Goal: Task Accomplishment & Management: Complete application form

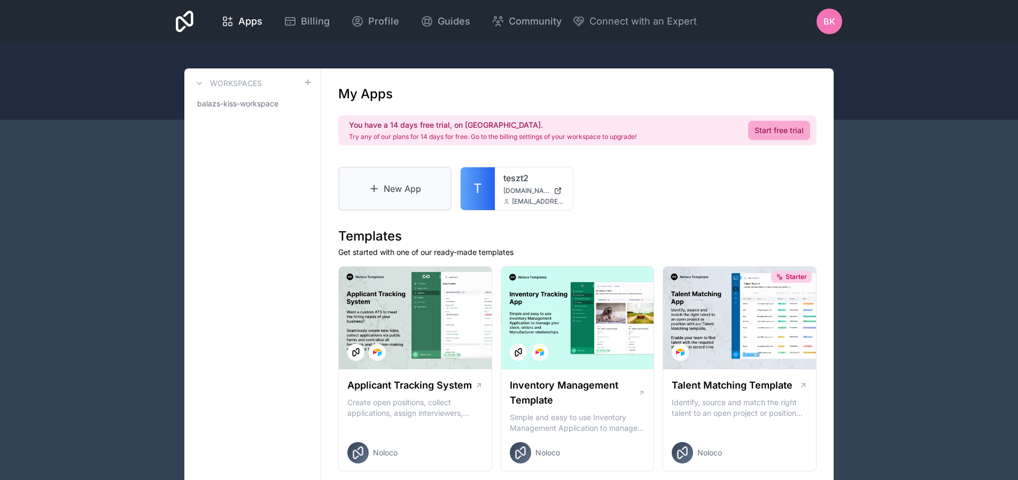
click at [413, 191] on link "New App" at bounding box center [394, 189] width 113 height 44
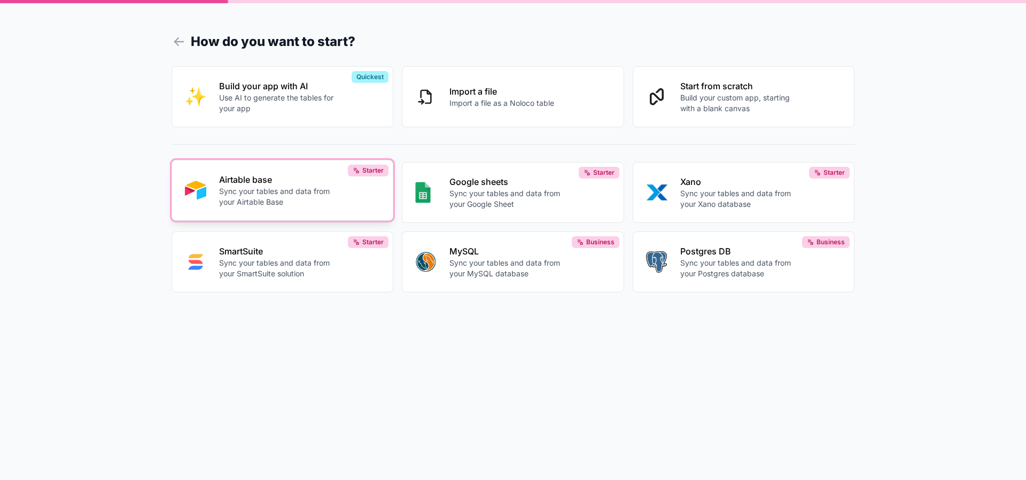
click at [318, 179] on p "Airtable base" at bounding box center [278, 179] width 119 height 13
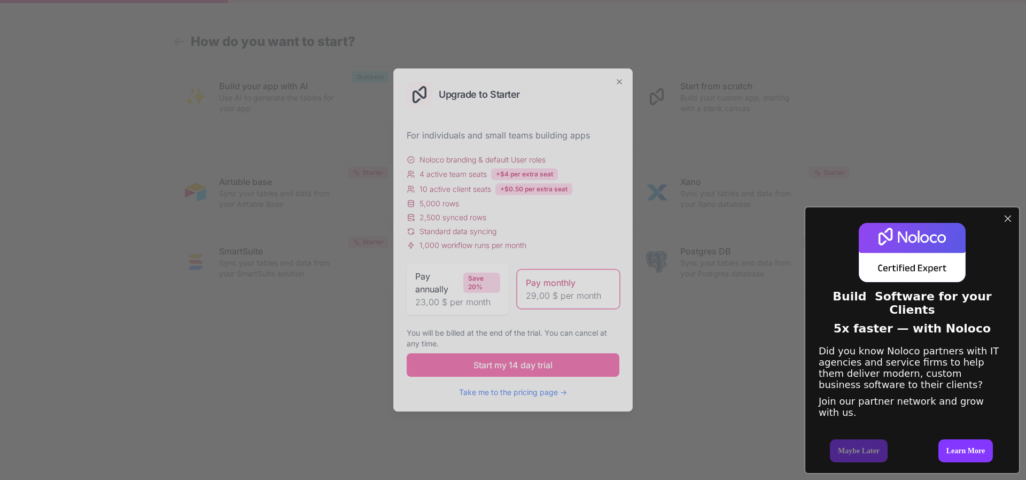
click at [619, 81] on div "Build Software for your Clients 5x faster — with Noloco Did you know Noloco par…" at bounding box center [513, 240] width 1026 height 480
click at [621, 82] on div "Build Software for your Clients 5x faster — with Noloco Did you know Noloco par…" at bounding box center [513, 240] width 1026 height 480
click at [1013, 212] on div at bounding box center [1007, 219] width 14 height 14
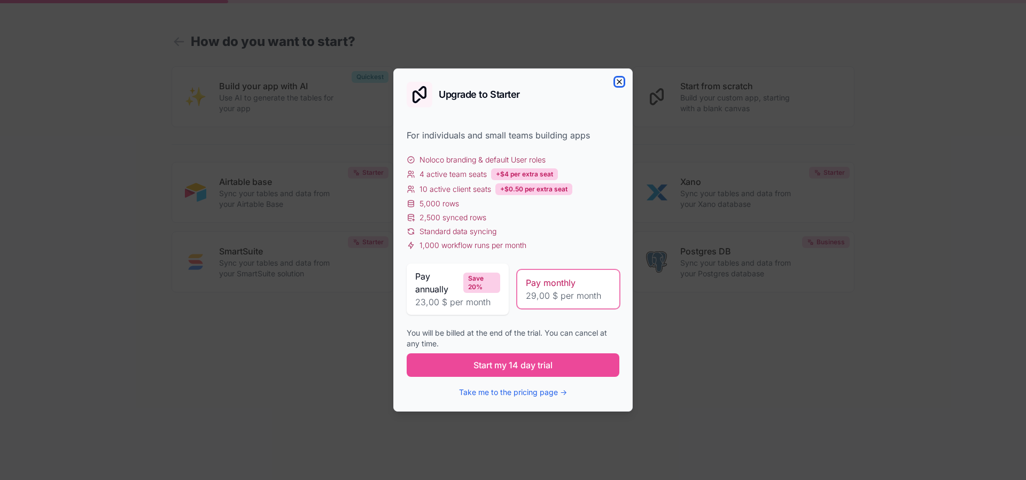
click at [617, 81] on icon "button" at bounding box center [619, 81] width 9 height 9
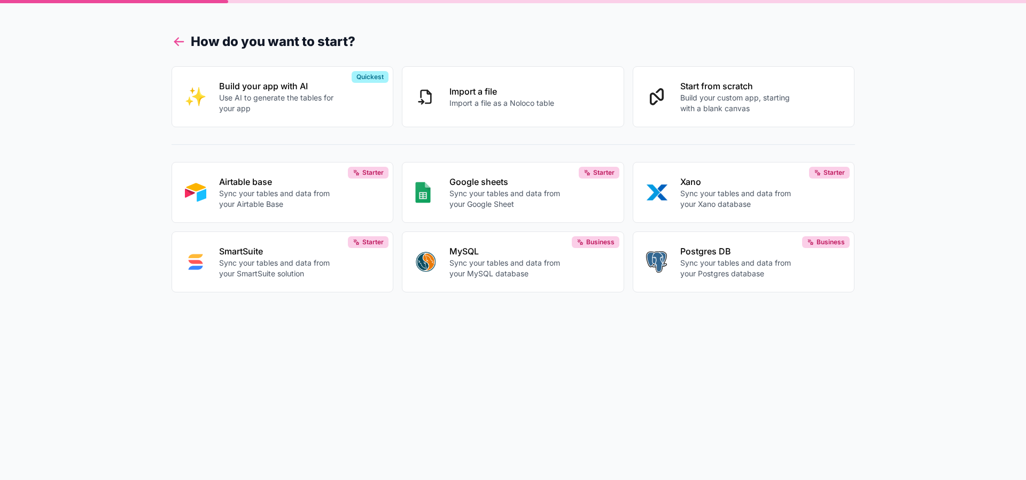
click at [185, 40] on icon at bounding box center [178, 41] width 15 height 15
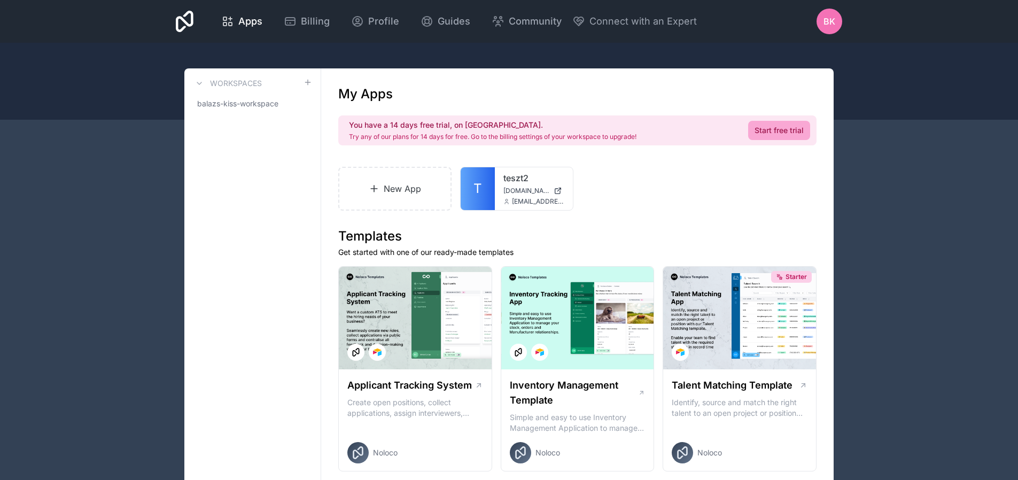
click at [844, 25] on div "Apps Billing Profile Guides Community Connect with an Expert BK Billing Profile…" at bounding box center [508, 21] width 683 height 43
click at [830, 22] on span "BK" at bounding box center [829, 21] width 12 height 13
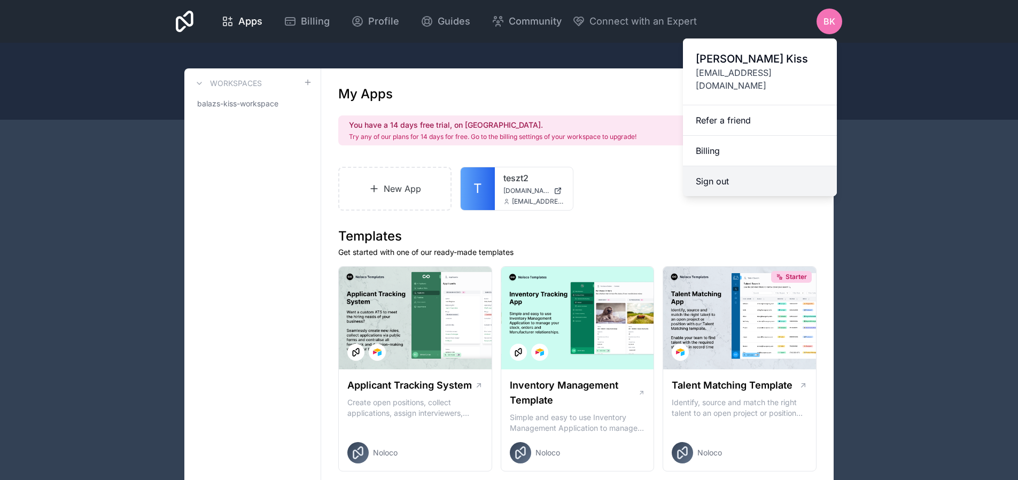
click at [744, 166] on button "Sign out" at bounding box center [760, 181] width 154 height 30
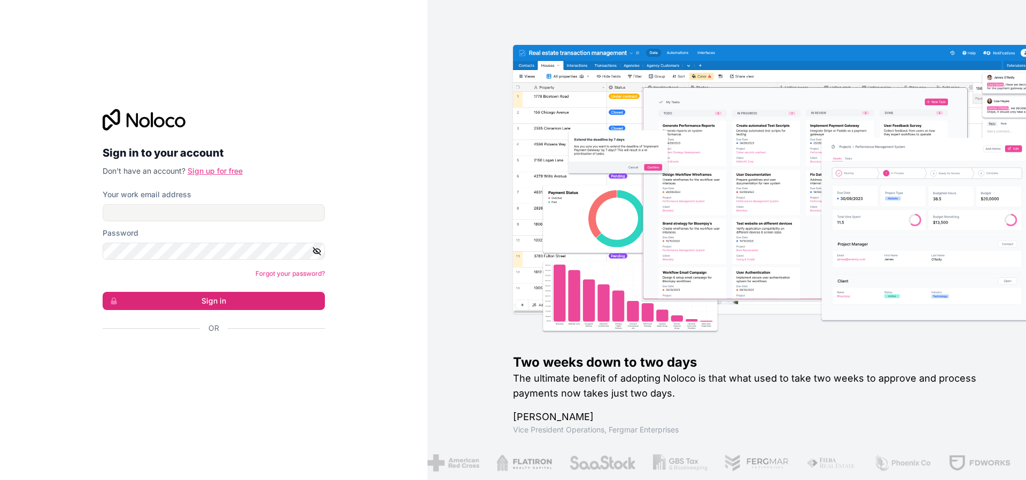
click at [225, 173] on link "Sign up for free" at bounding box center [214, 170] width 55 height 9
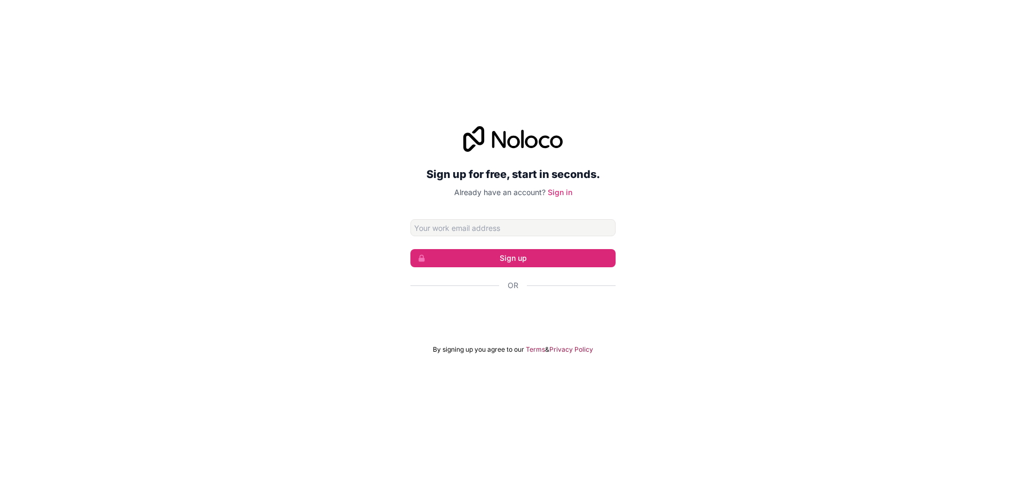
click at [534, 221] on input "Email address" at bounding box center [512, 227] width 205 height 17
click at [588, 228] on input "testbalu@L13zK;WENOOmO4}gRj" at bounding box center [512, 227] width 205 height 17
type input "[EMAIL_ADDRESS][DOMAIN_NAME]"
click button "Sign up" at bounding box center [512, 258] width 205 height 18
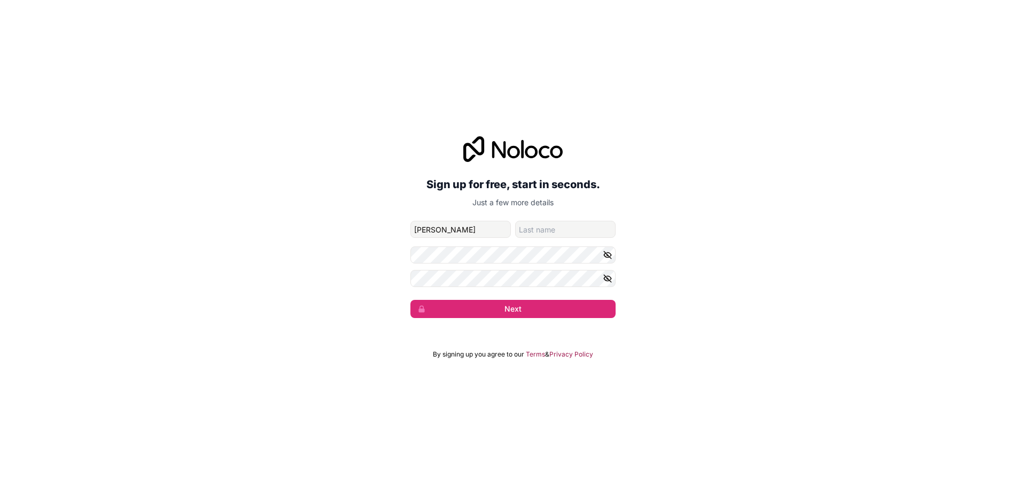
type input "[PERSON_NAME]"
type input "Kiss"
click at [410, 300] on button "Next" at bounding box center [512, 309] width 205 height 18
